Goal: Check status: Check status

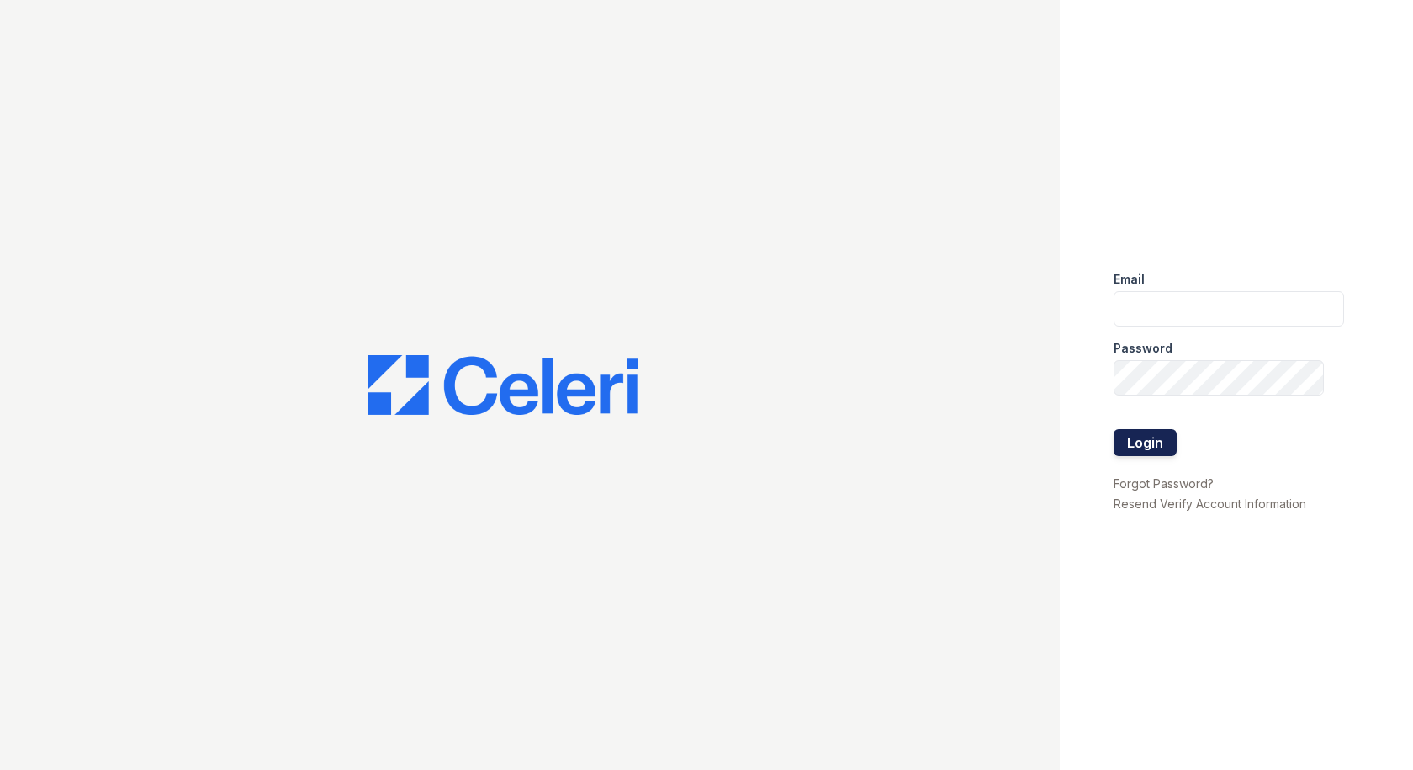
type input "tyler@mmgmgt.com"
click at [1125, 436] on button "Login" at bounding box center [1145, 442] width 63 height 27
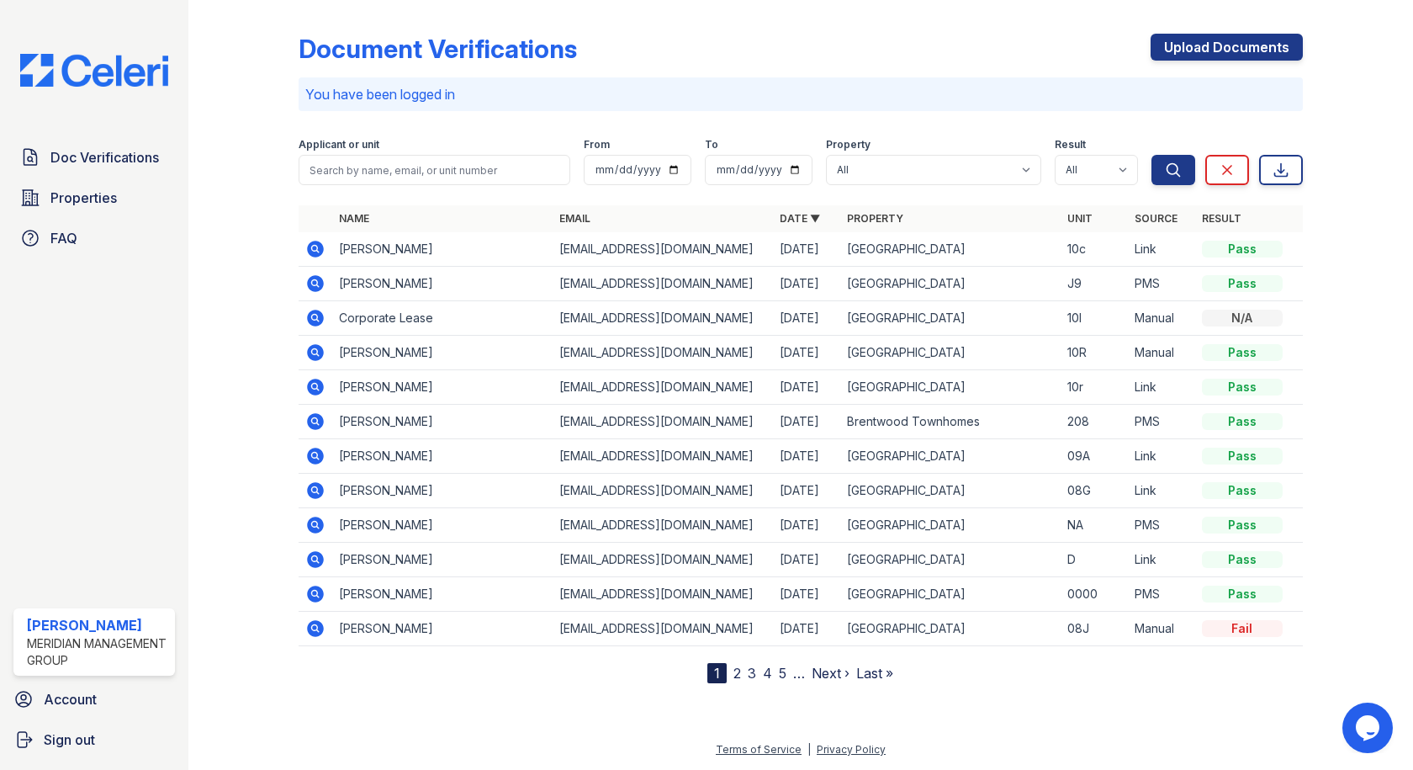
click at [318, 253] on icon at bounding box center [316, 249] width 17 height 17
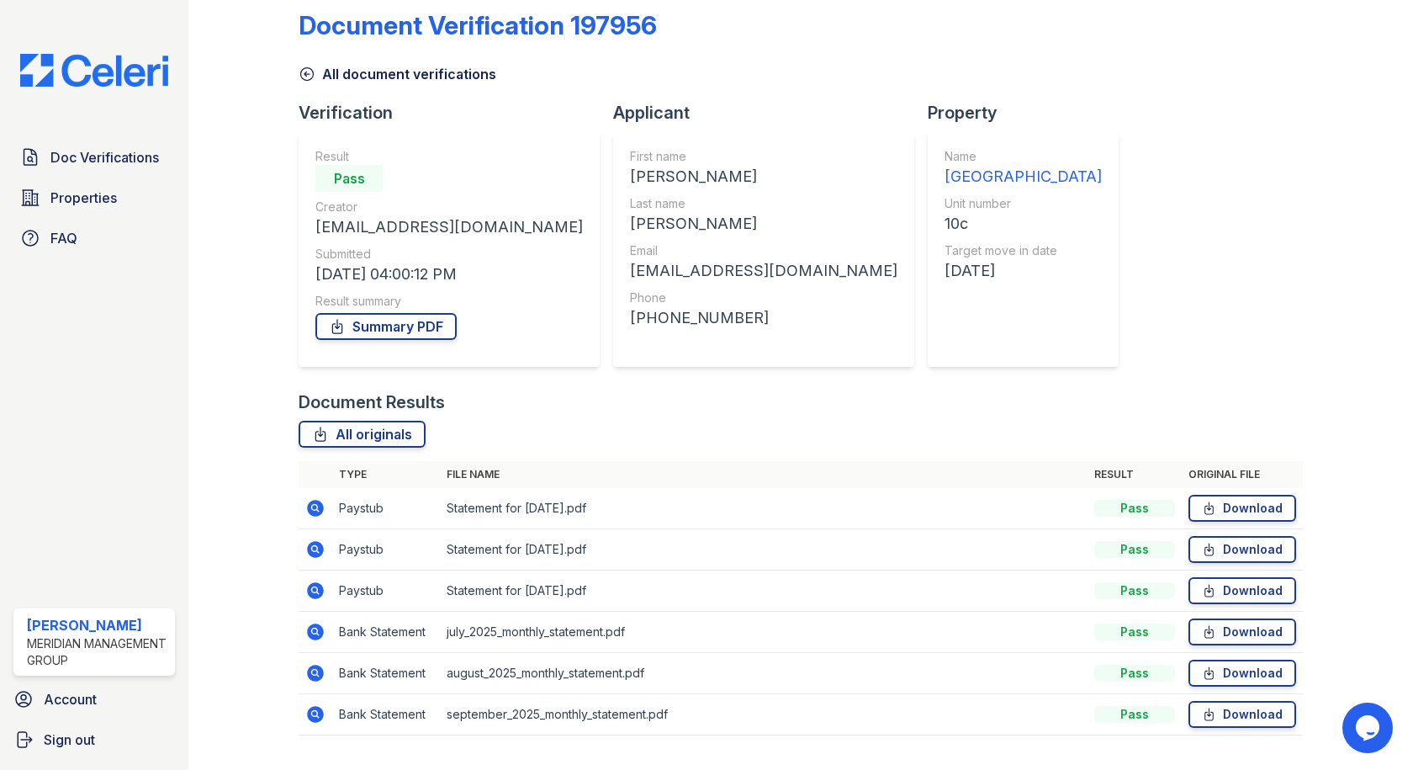
scroll to position [63, 0]
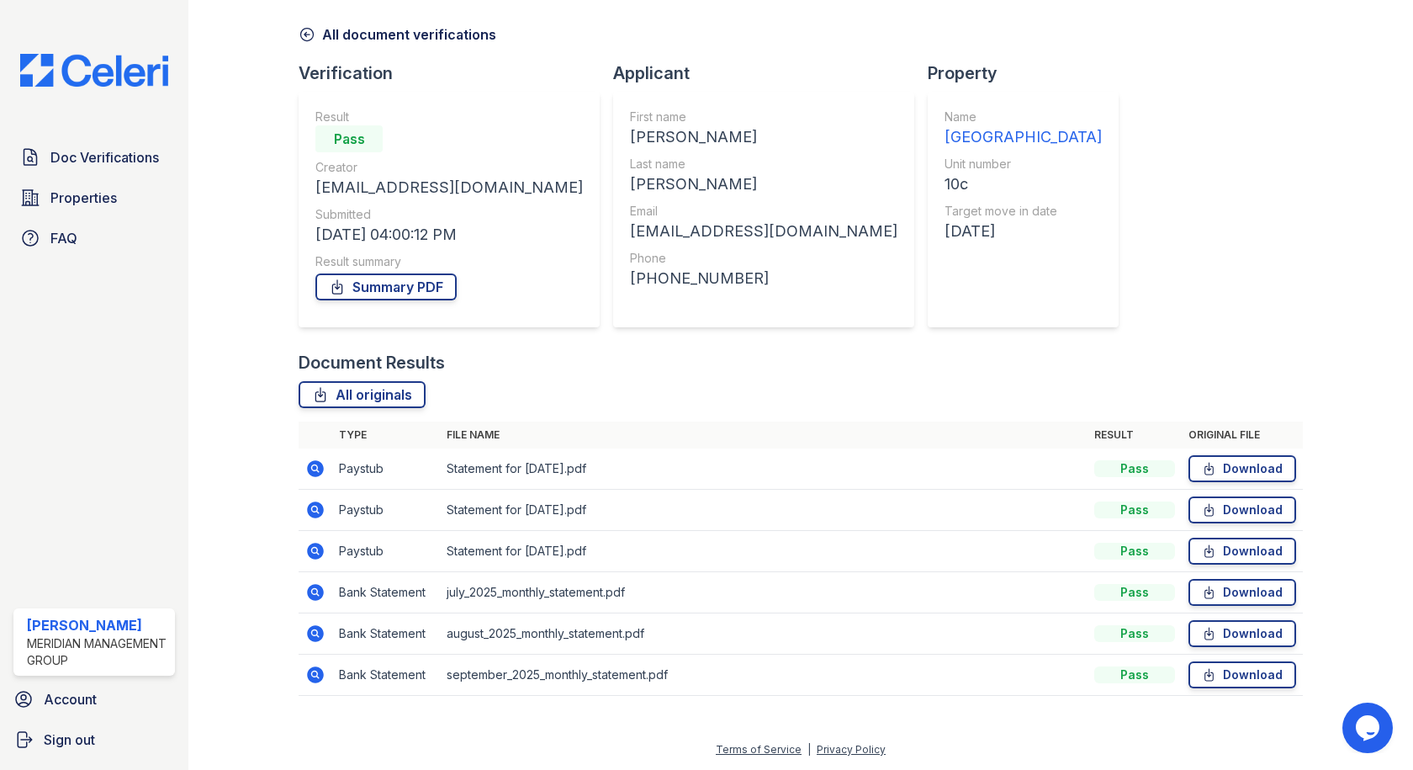
click at [308, 464] on icon at bounding box center [316, 468] width 17 height 17
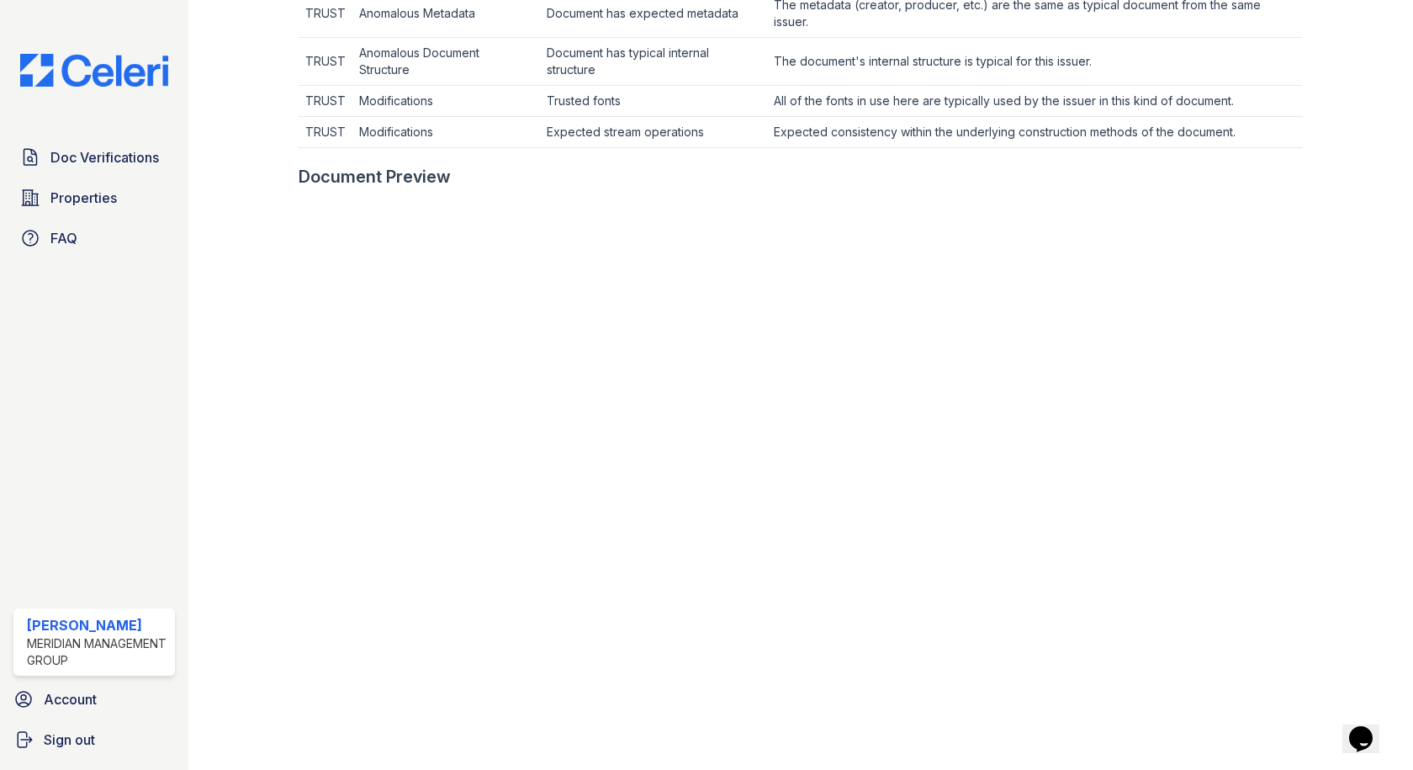
scroll to position [673, 0]
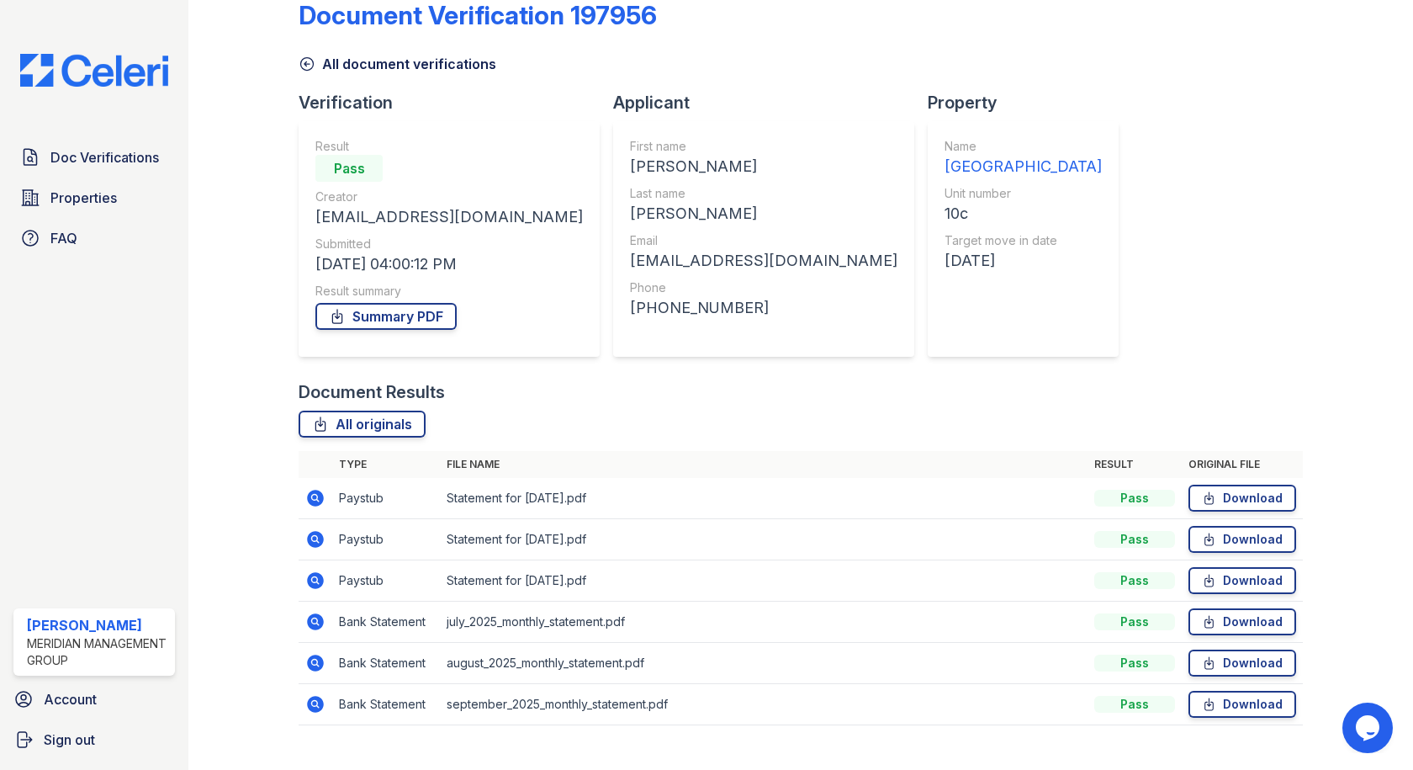
scroll to position [63, 0]
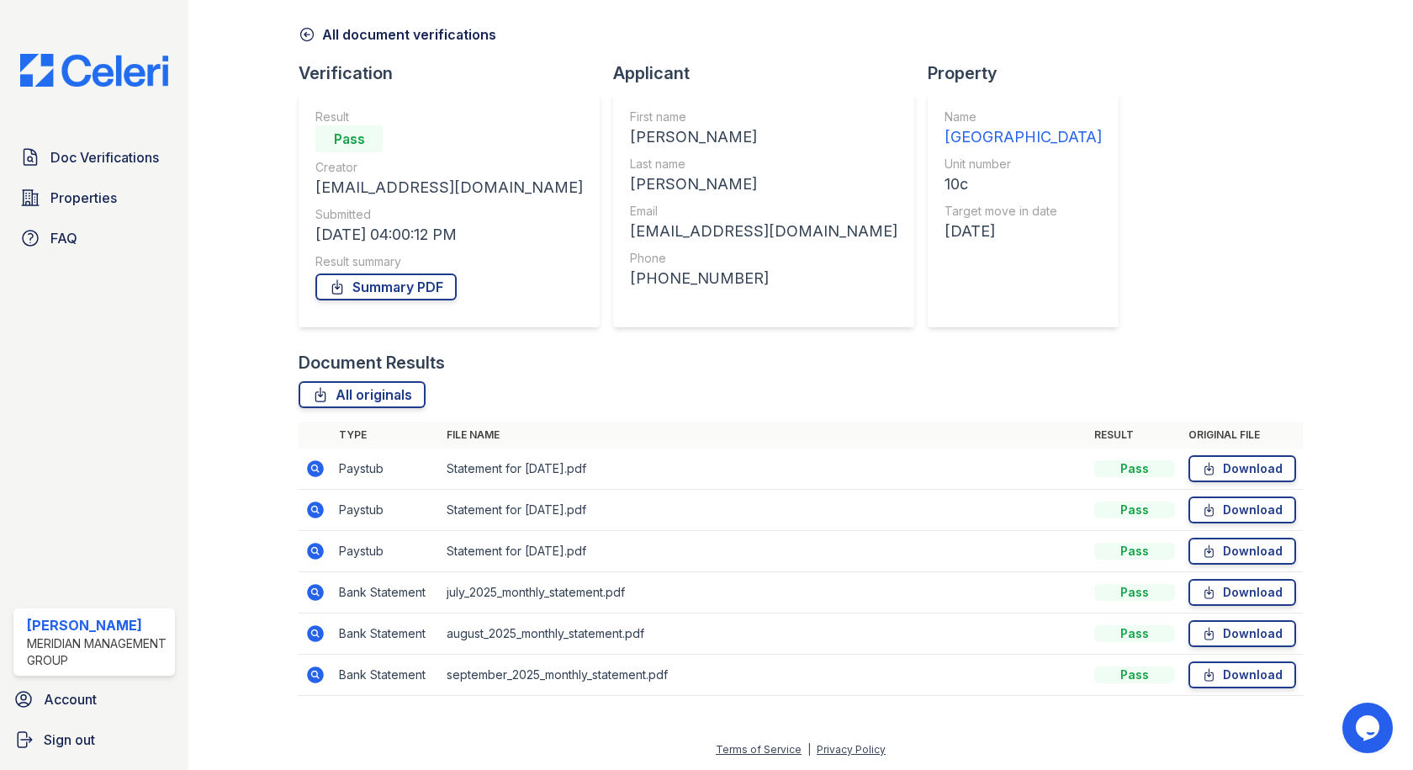
click at [318, 586] on icon at bounding box center [316, 592] width 17 height 17
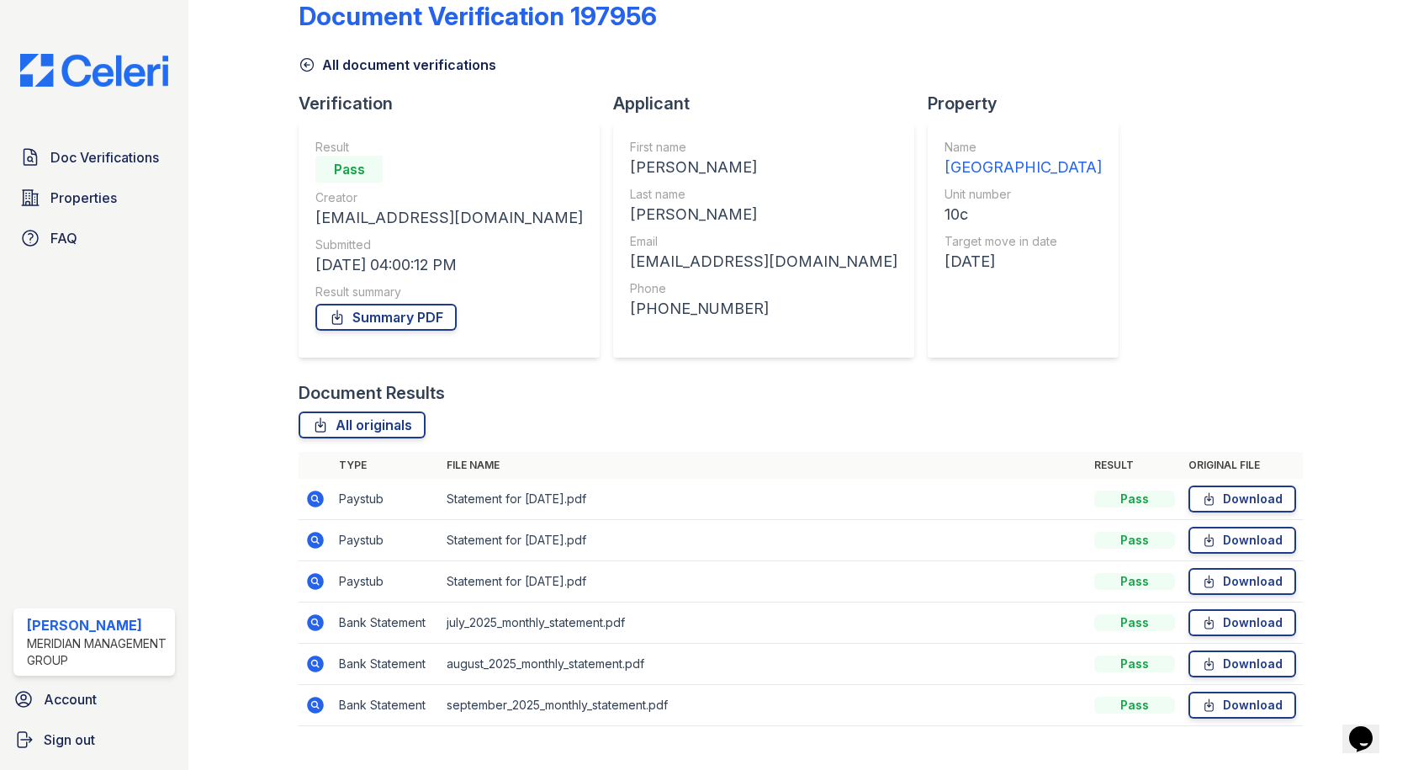
scroll to position [63, 0]
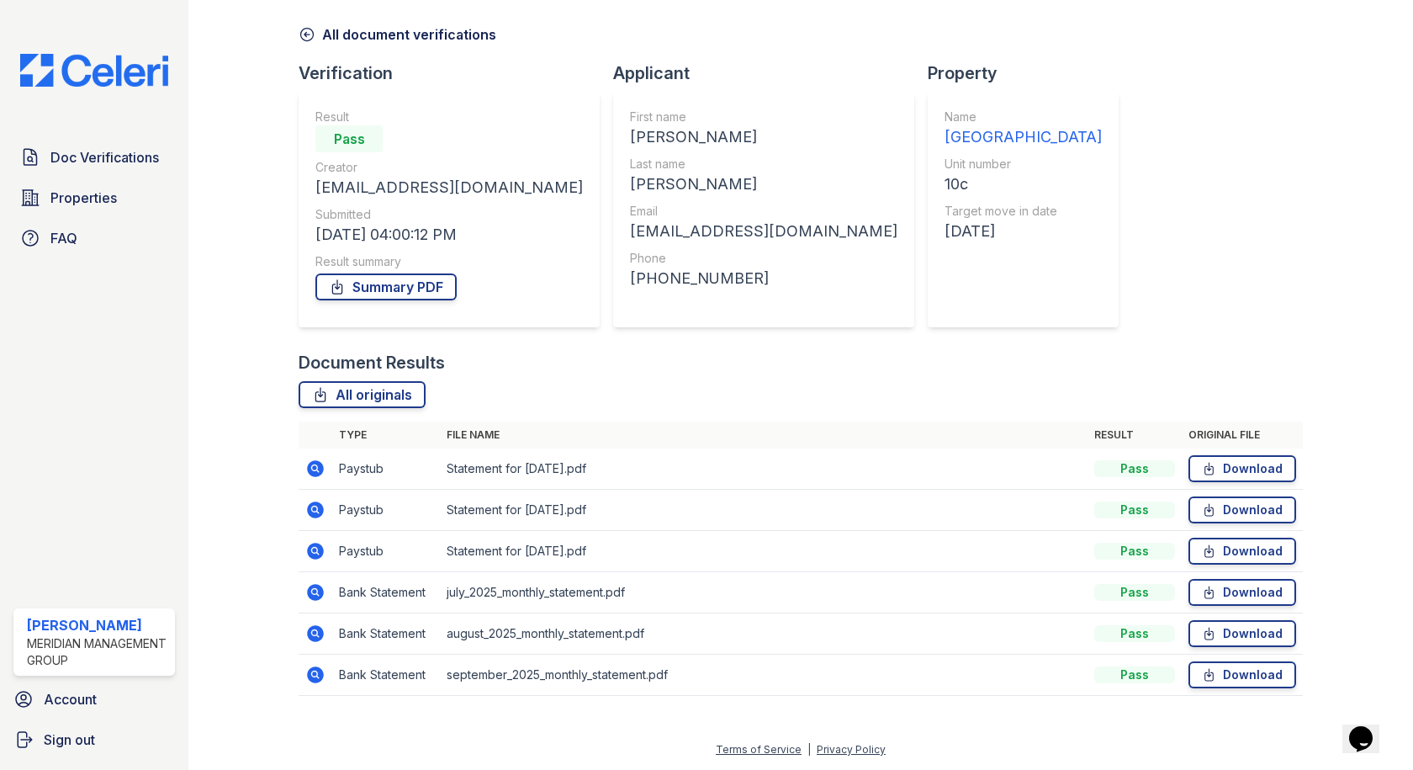
click at [321, 635] on icon at bounding box center [316, 633] width 17 height 17
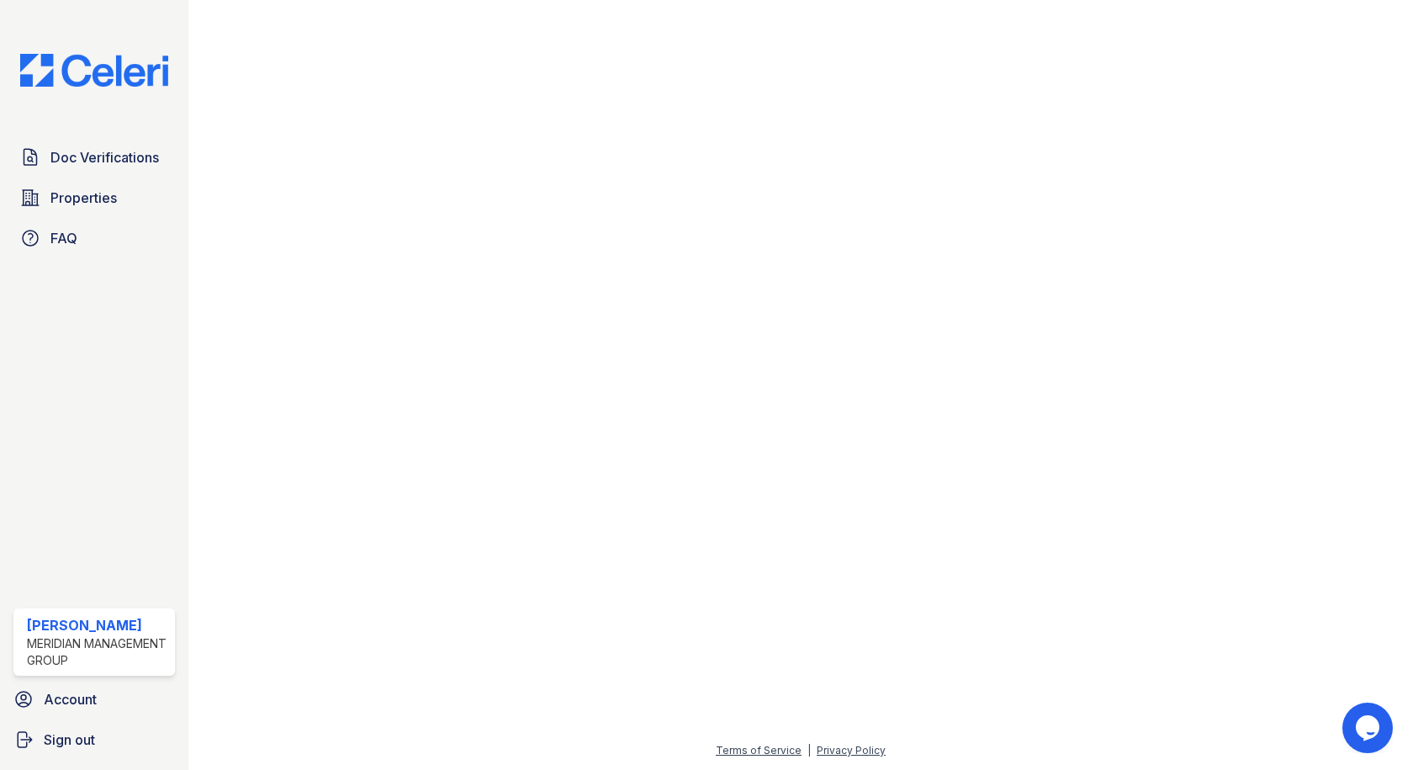
scroll to position [937, 0]
